Goal: Transaction & Acquisition: Purchase product/service

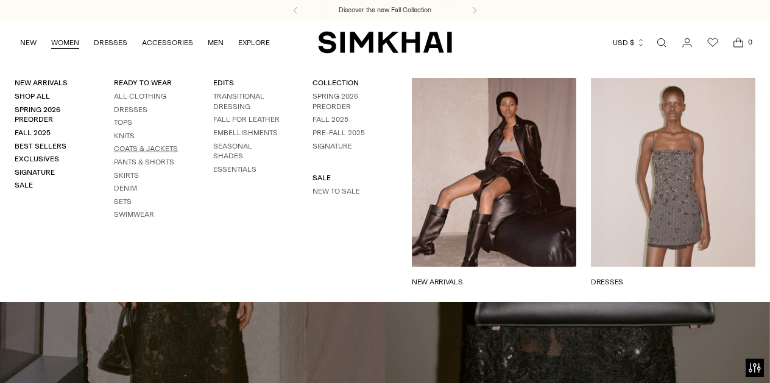
click at [141, 148] on link "Coats & Jackets" at bounding box center [146, 148] width 64 height 9
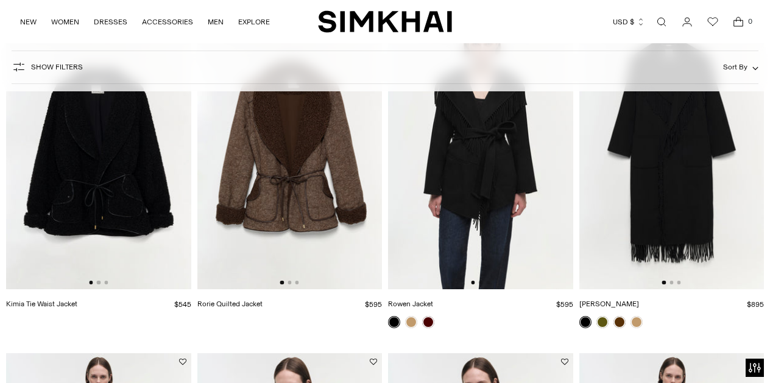
scroll to position [1512, 0]
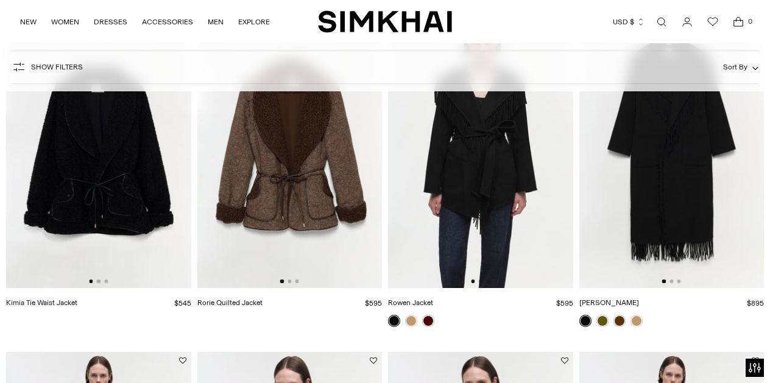
click at [345, 316] on div at bounding box center [289, 320] width 185 height 10
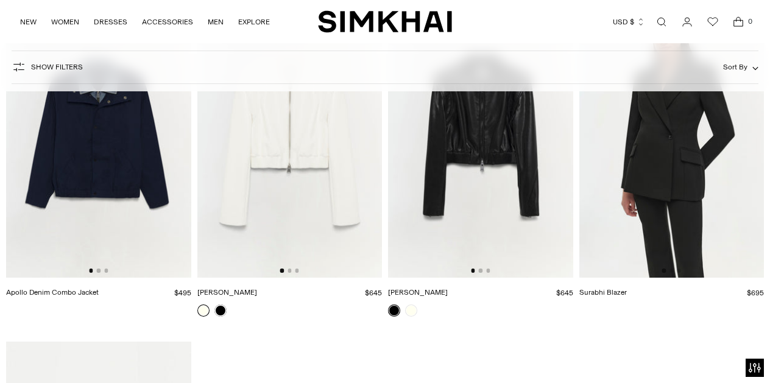
scroll to position [2206, 0]
click at [411, 312] on link at bounding box center [411, 311] width 12 height 12
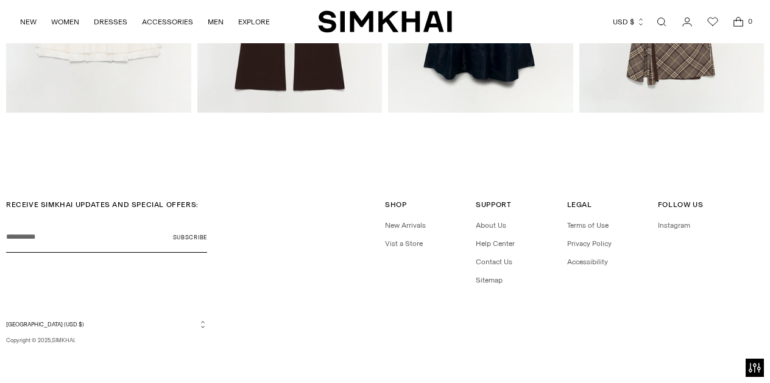
scroll to position [1792, 0]
